Goal: Transaction & Acquisition: Purchase product/service

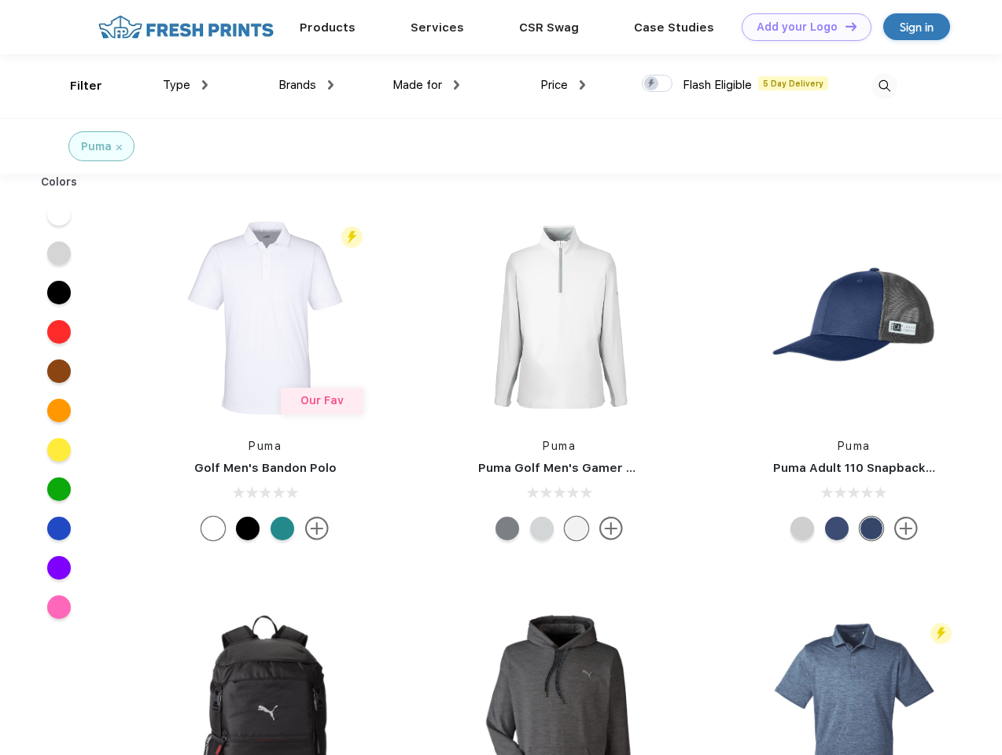
click at [800, 27] on link "Add your Logo Design Tool" at bounding box center [806, 27] width 130 height 28
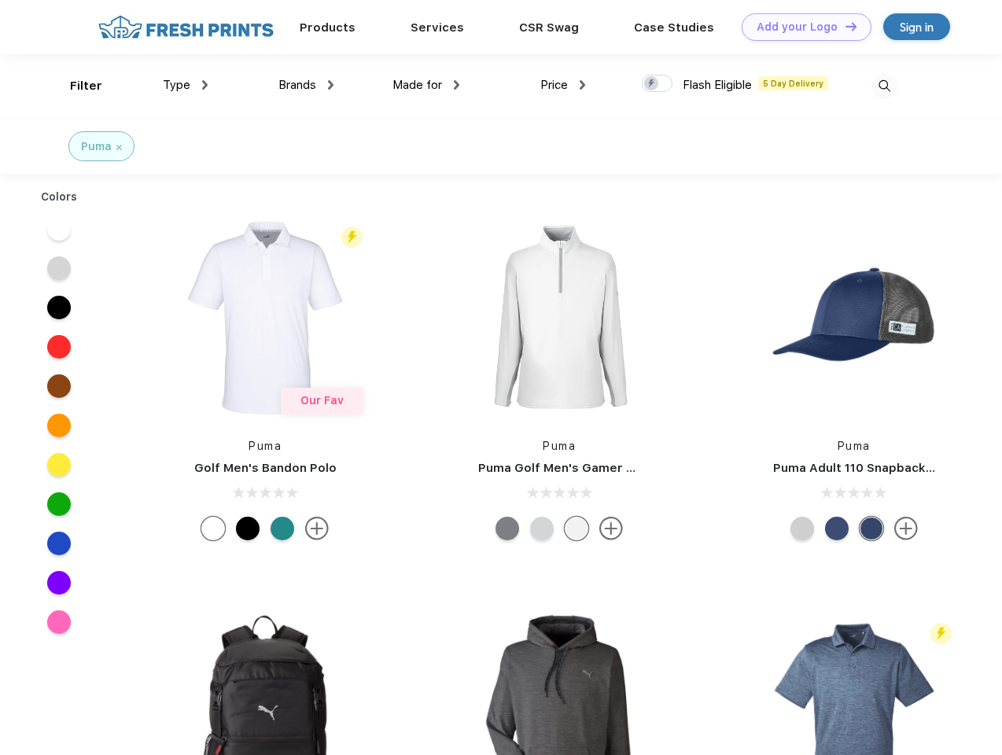
click at [0, 0] on div "Design Tool" at bounding box center [0, 0] width 0 height 0
click at [844, 26] on link "Add your Logo Design Tool" at bounding box center [806, 27] width 130 height 28
click at [75, 86] on div "Filter" at bounding box center [86, 86] width 32 height 18
click at [186, 85] on span "Type" at bounding box center [177, 85] width 28 height 14
click at [306, 85] on span "Brands" at bounding box center [297, 85] width 38 height 14
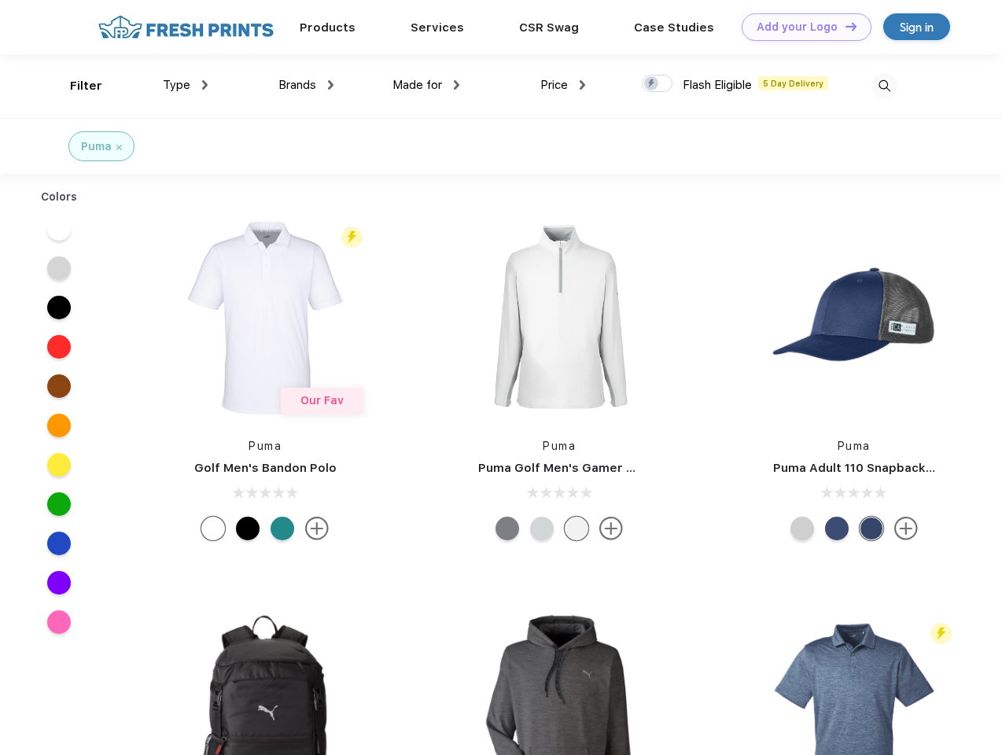
click at [426, 85] on span "Made for" at bounding box center [417, 85] width 50 height 14
click at [563, 85] on span "Price" at bounding box center [554, 85] width 28 height 14
click at [657, 84] on div at bounding box center [657, 83] width 31 height 17
click at [652, 84] on input "checkbox" at bounding box center [647, 79] width 10 height 10
click at [884, 86] on img at bounding box center [884, 86] width 26 height 26
